Goal: Use online tool/utility: Utilize a website feature to perform a specific function

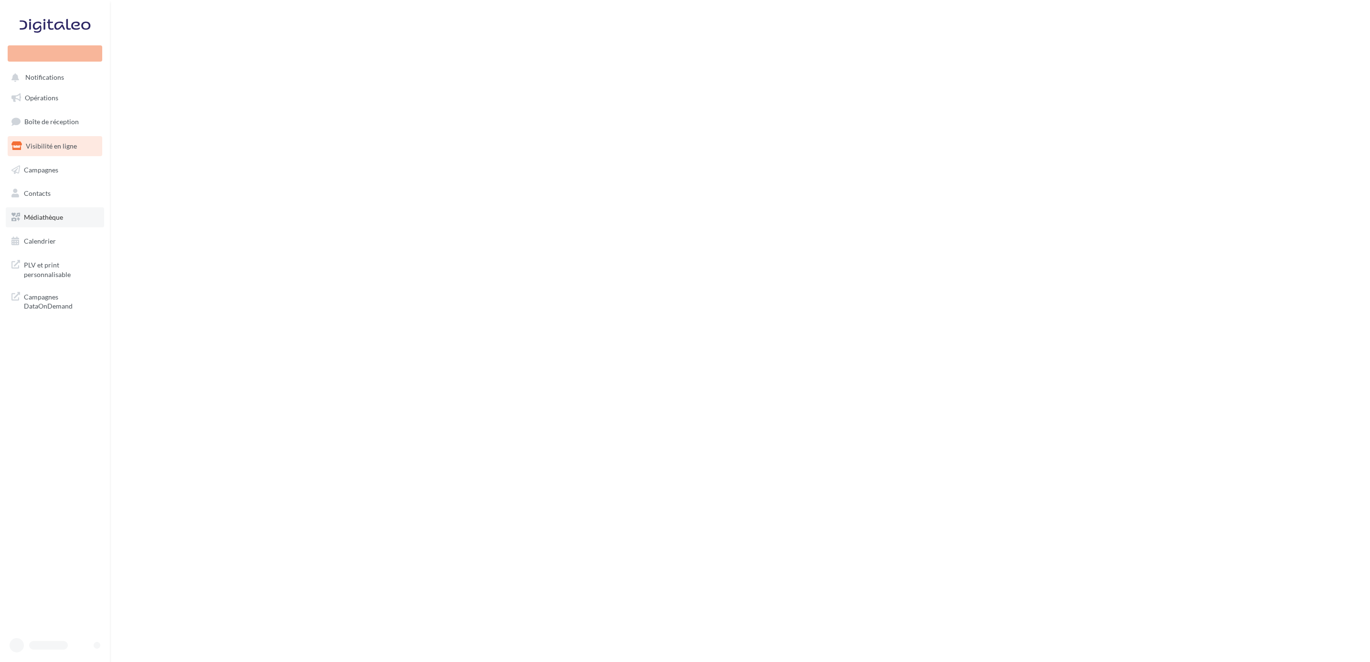
click at [55, 212] on link "Médiathèque" at bounding box center [55, 217] width 98 height 20
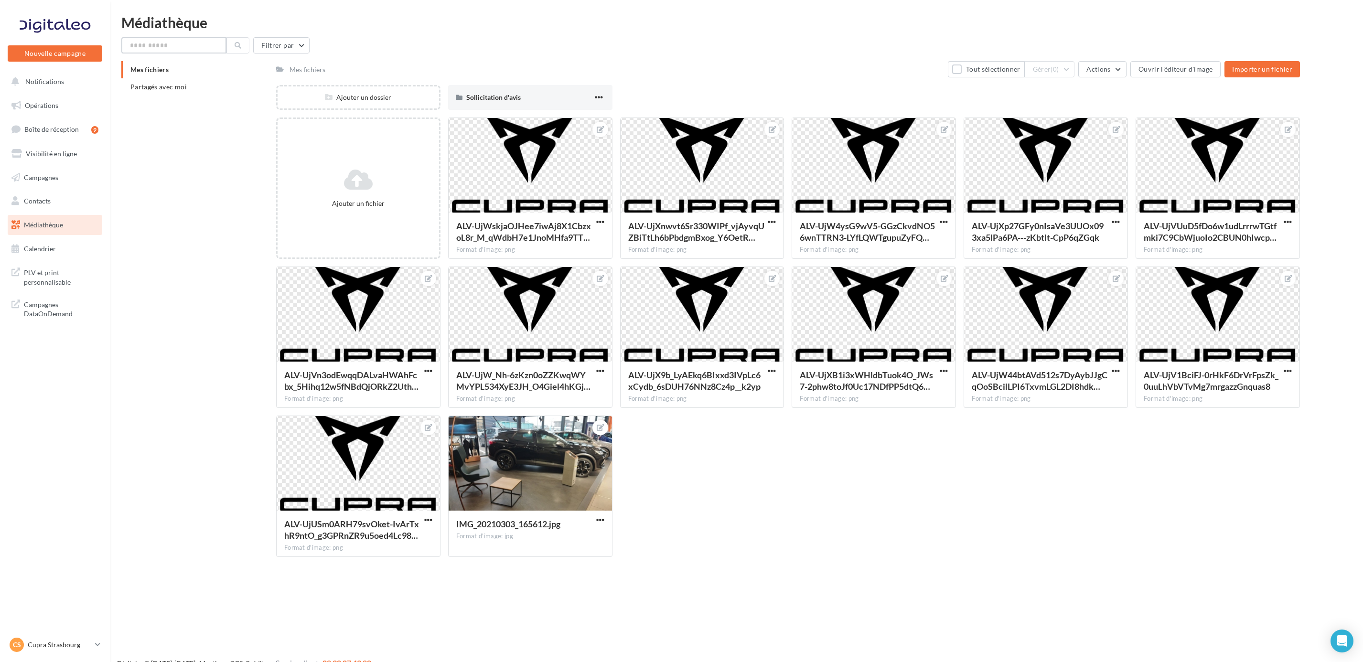
click at [148, 43] on input "text" at bounding box center [173, 45] width 105 height 16
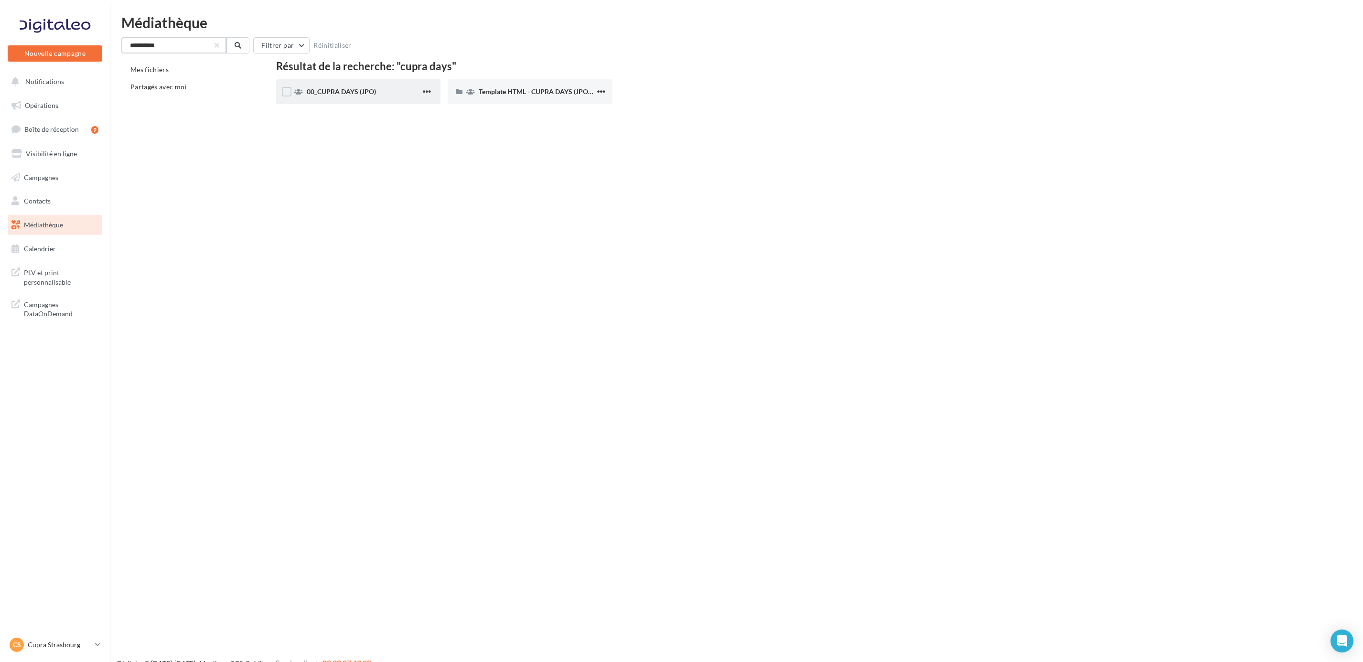
type input "**********"
click at [389, 89] on div "00_CUPRA DAYS (JPO)" at bounding box center [364, 92] width 114 height 10
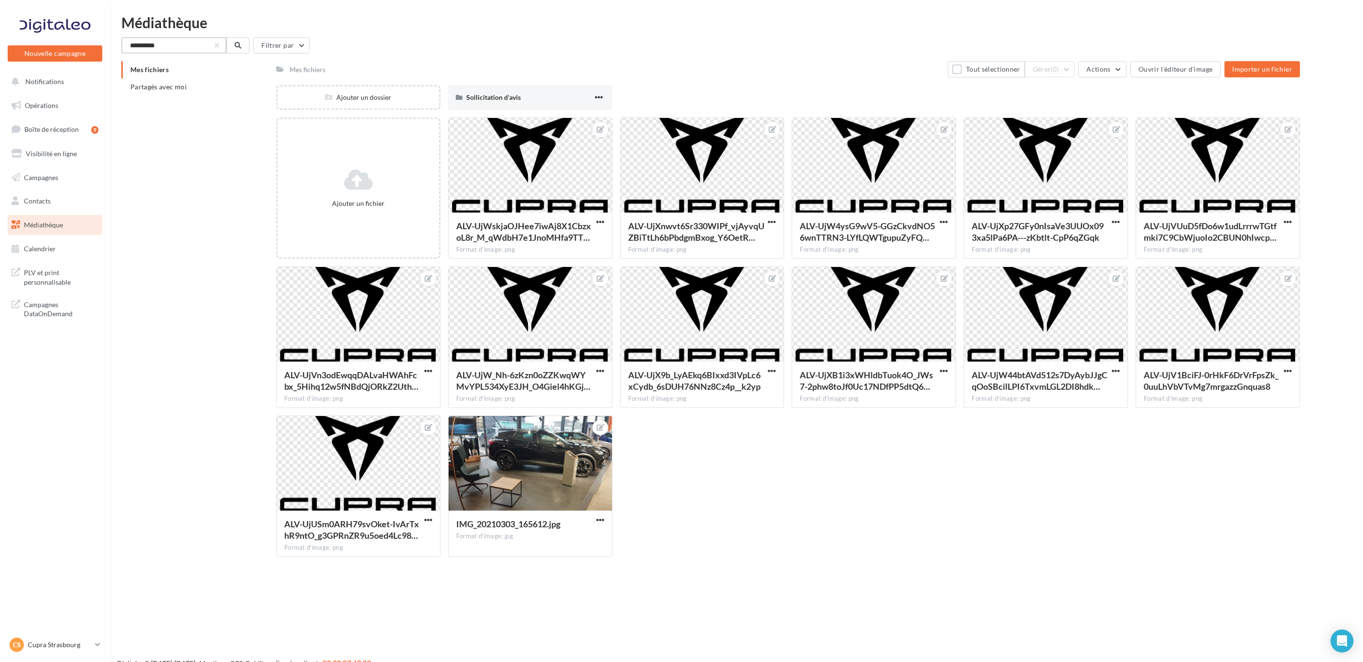
click at [184, 49] on input "**********" at bounding box center [173, 45] width 105 height 16
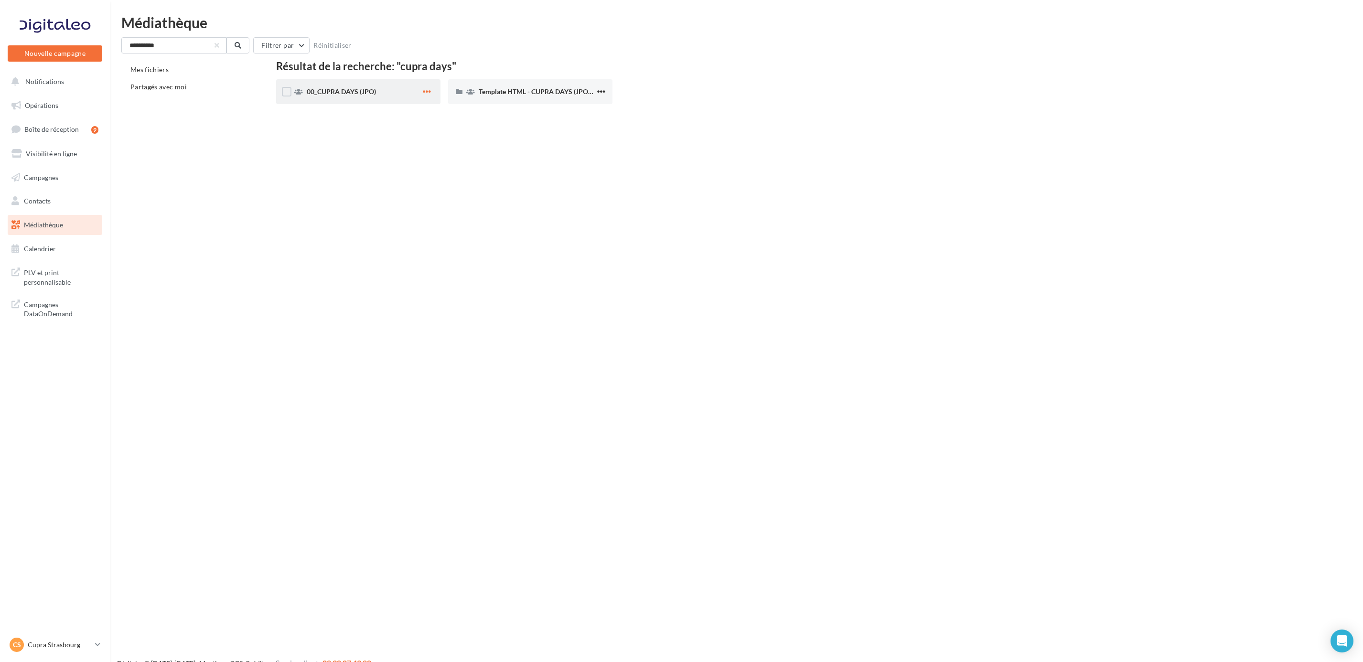
click at [426, 92] on span "button" at bounding box center [427, 91] width 8 height 8
click at [413, 111] on button "Localiser" at bounding box center [385, 111] width 96 height 25
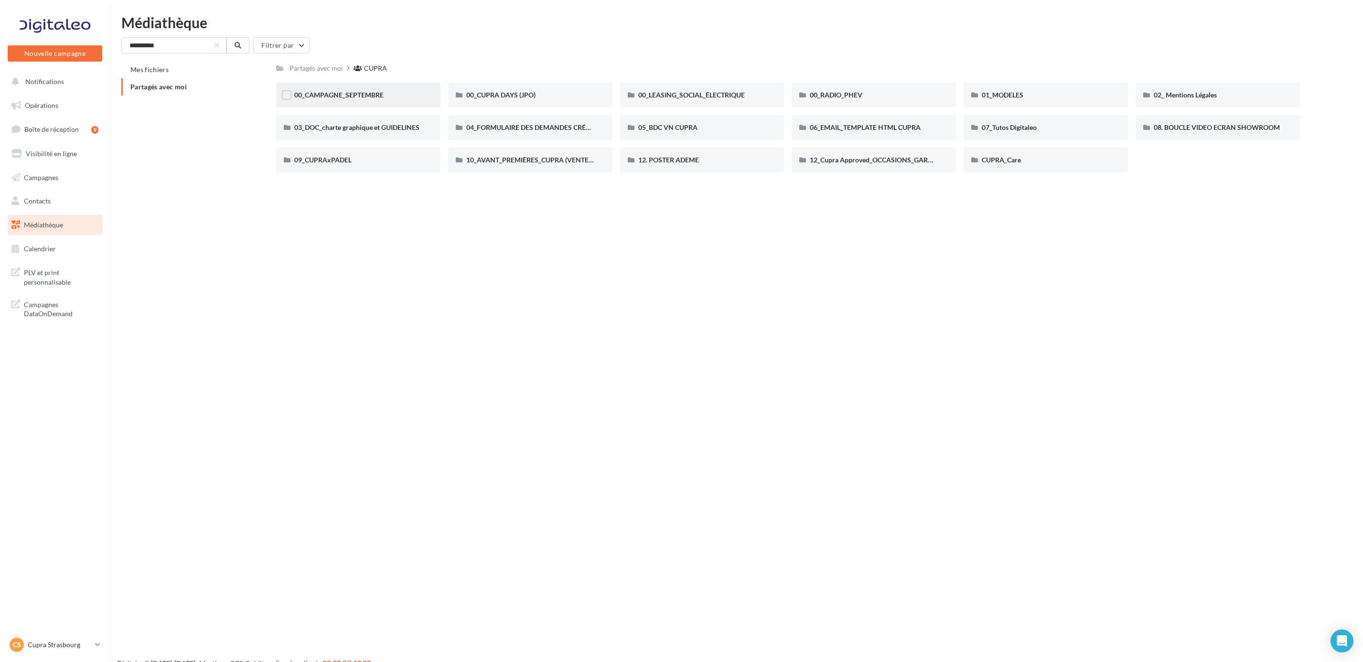
click at [384, 93] on div "00_CAMPAGNE_SEPTEMBRE" at bounding box center [358, 95] width 128 height 10
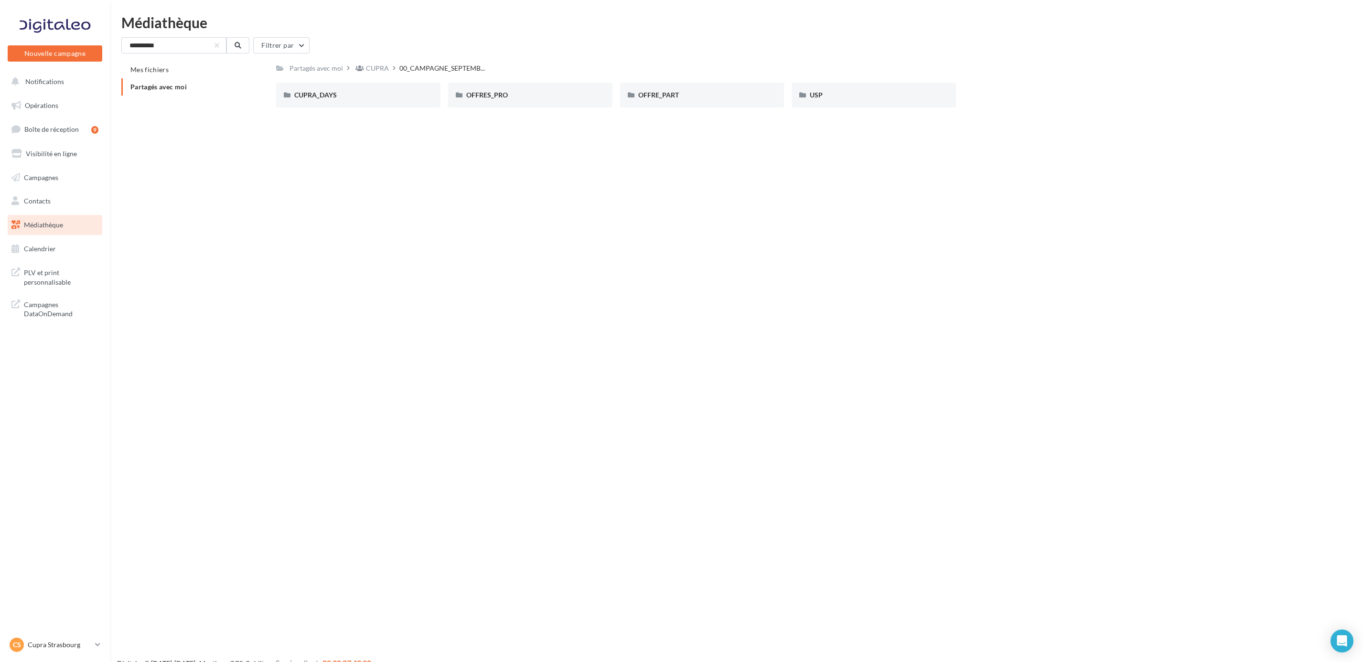
click at [384, 93] on div "CUPRA_DAYS" at bounding box center [358, 95] width 128 height 10
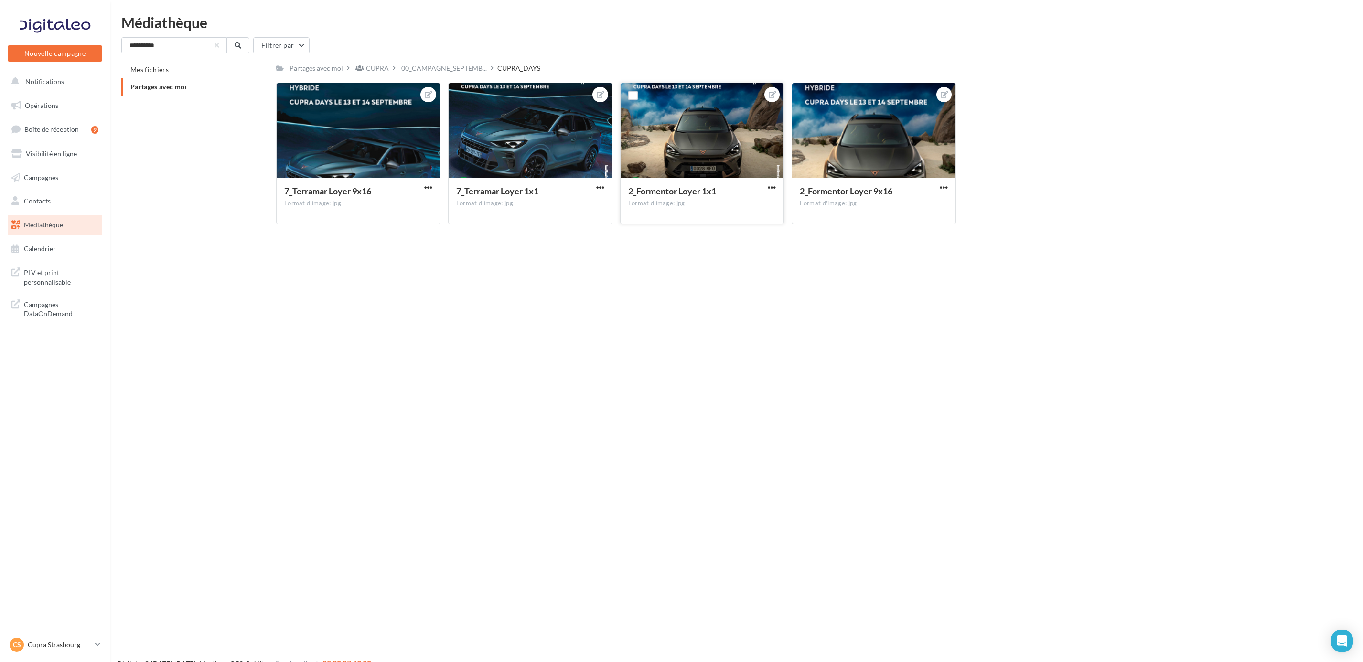
click at [691, 107] on div at bounding box center [702, 131] width 163 height 96
click at [514, 152] on div at bounding box center [530, 131] width 163 height 96
click at [404, 105] on div at bounding box center [358, 131] width 163 height 96
click at [375, 188] on div "7_Terramar Loyer 9x16" at bounding box center [352, 192] width 137 height 14
click at [357, 196] on span "7_Terramar Loyer 9x16" at bounding box center [327, 191] width 87 height 11
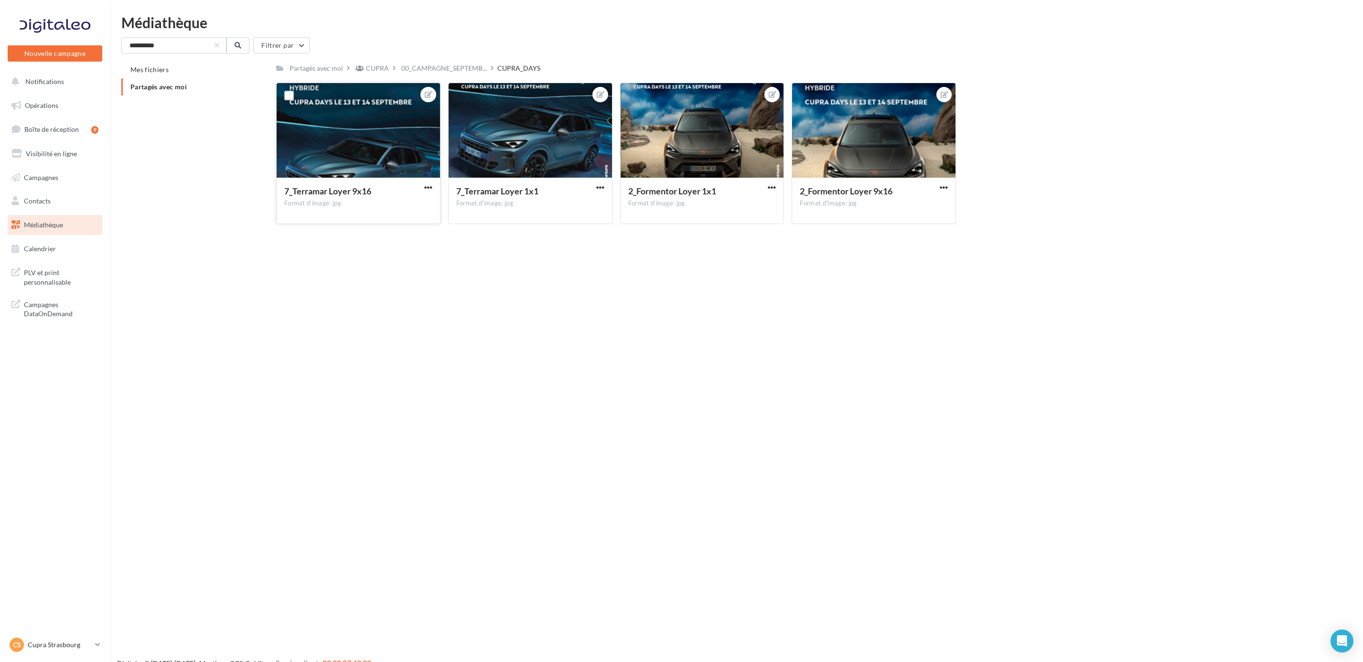
click at [353, 196] on span "7_Terramar Loyer 9x16" at bounding box center [327, 191] width 87 height 11
drag, startPoint x: 353, startPoint y: 196, endPoint x: 424, endPoint y: 189, distance: 72.0
click at [424, 189] on span "button" at bounding box center [428, 187] width 8 height 8
click at [407, 208] on button "Ouvrir l'éditeur d'image" at bounding box center [383, 206] width 101 height 25
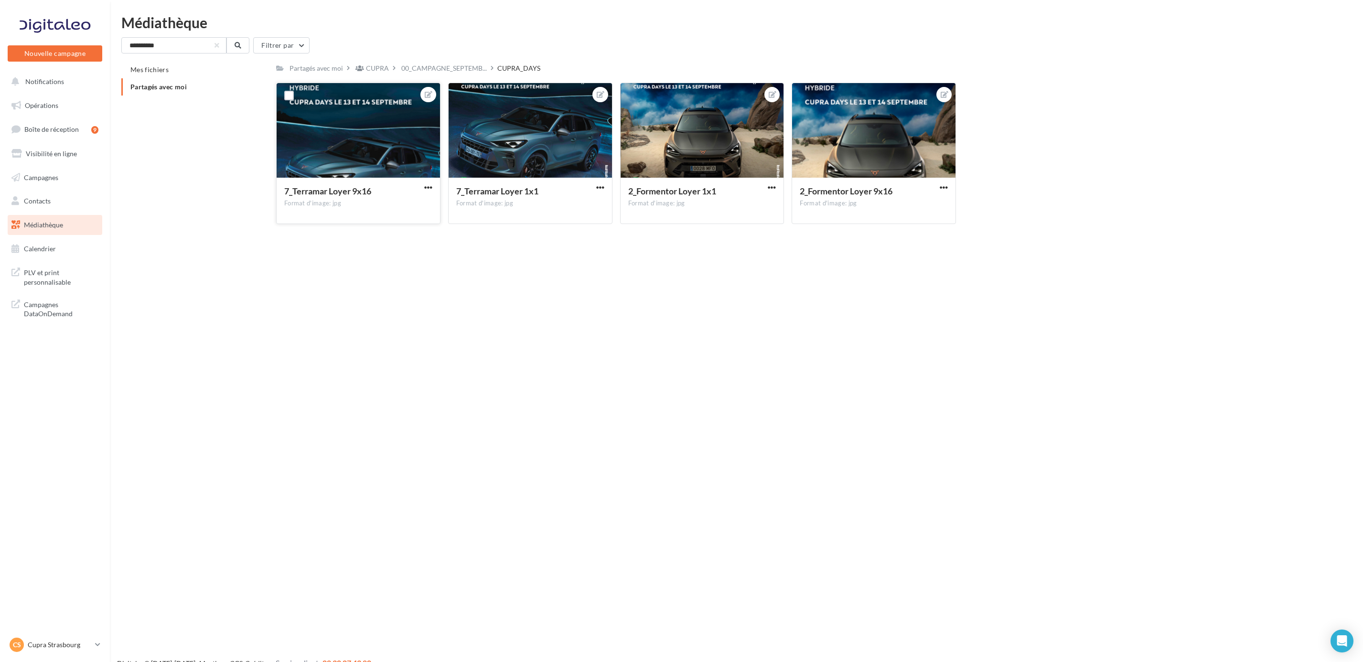
click at [833, 648] on div at bounding box center [681, 317] width 1363 height 662
